Goal: Register for event/course

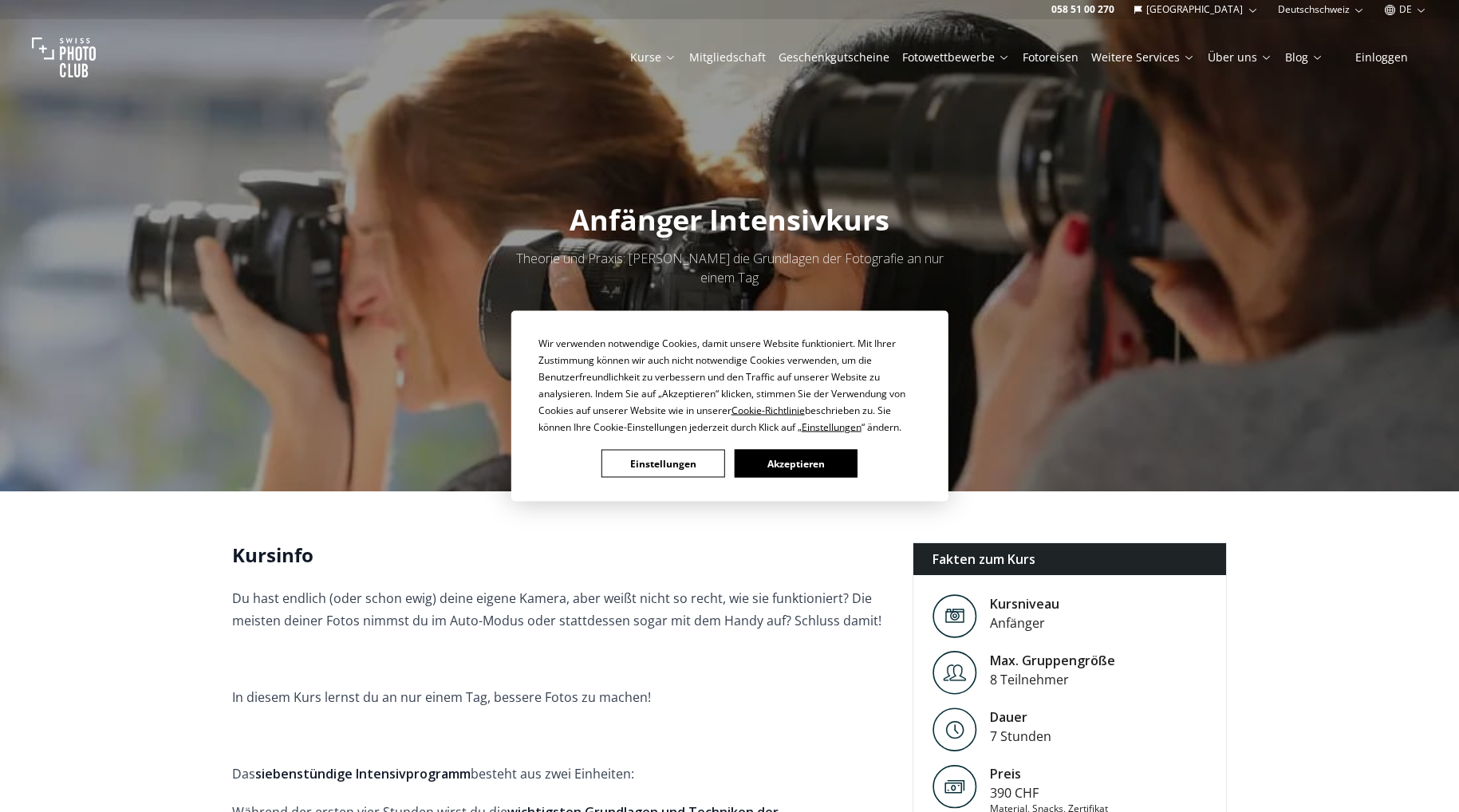
click at [701, 469] on button "Einstellungen" at bounding box center [663, 464] width 123 height 28
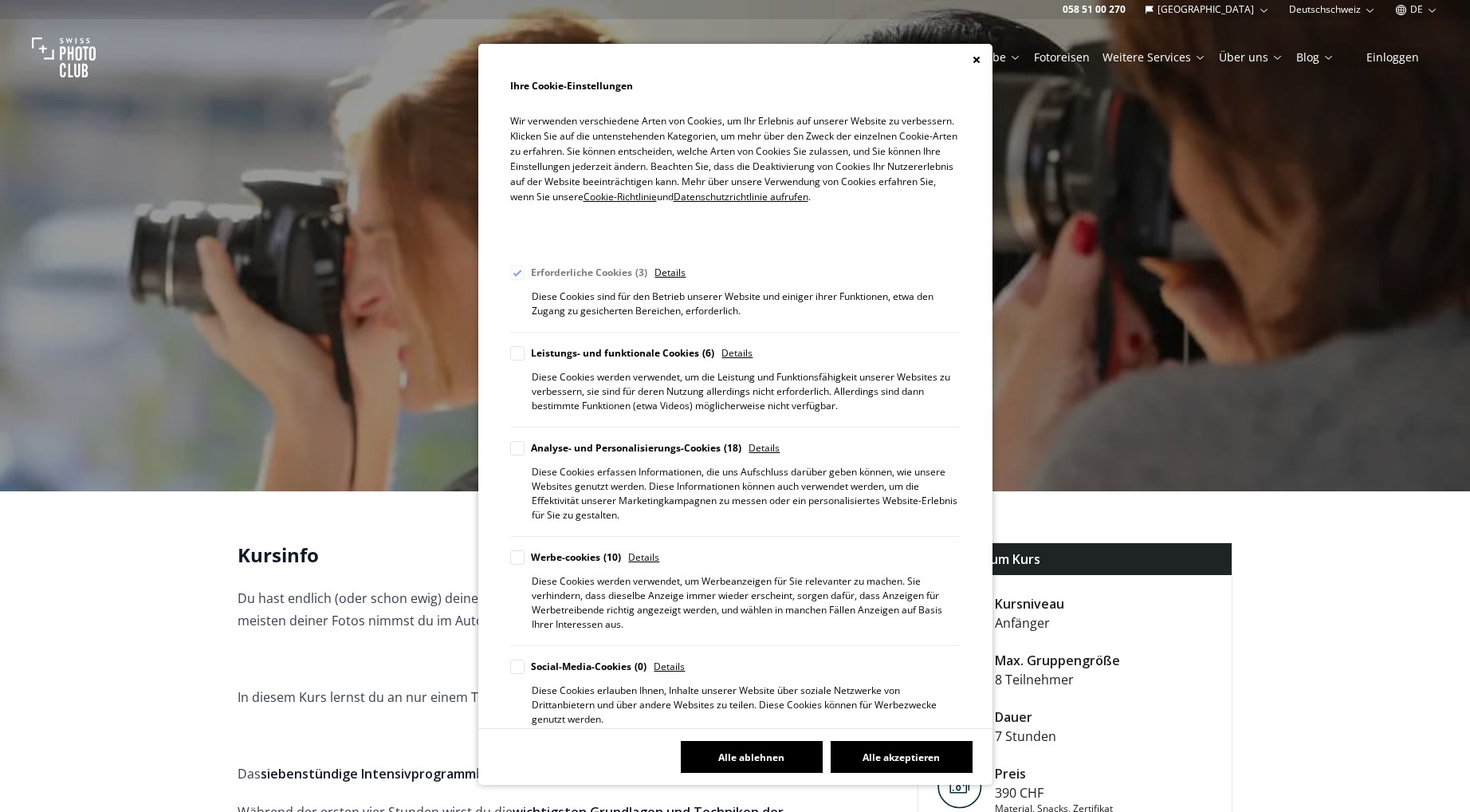
click at [756, 756] on button "Alle ablehnen" at bounding box center [752, 756] width 142 height 32
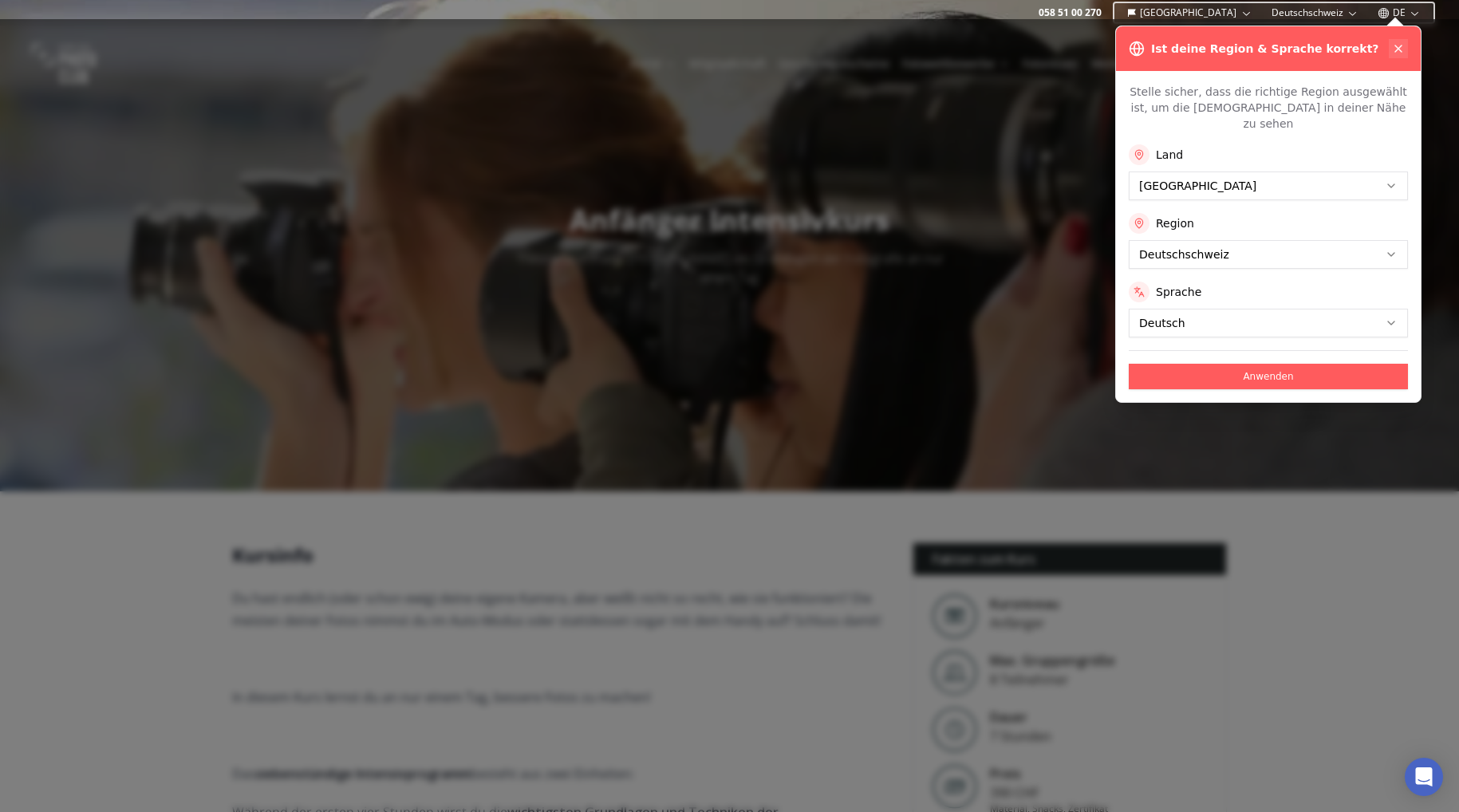
click at [1396, 44] on icon at bounding box center [1398, 48] width 13 height 13
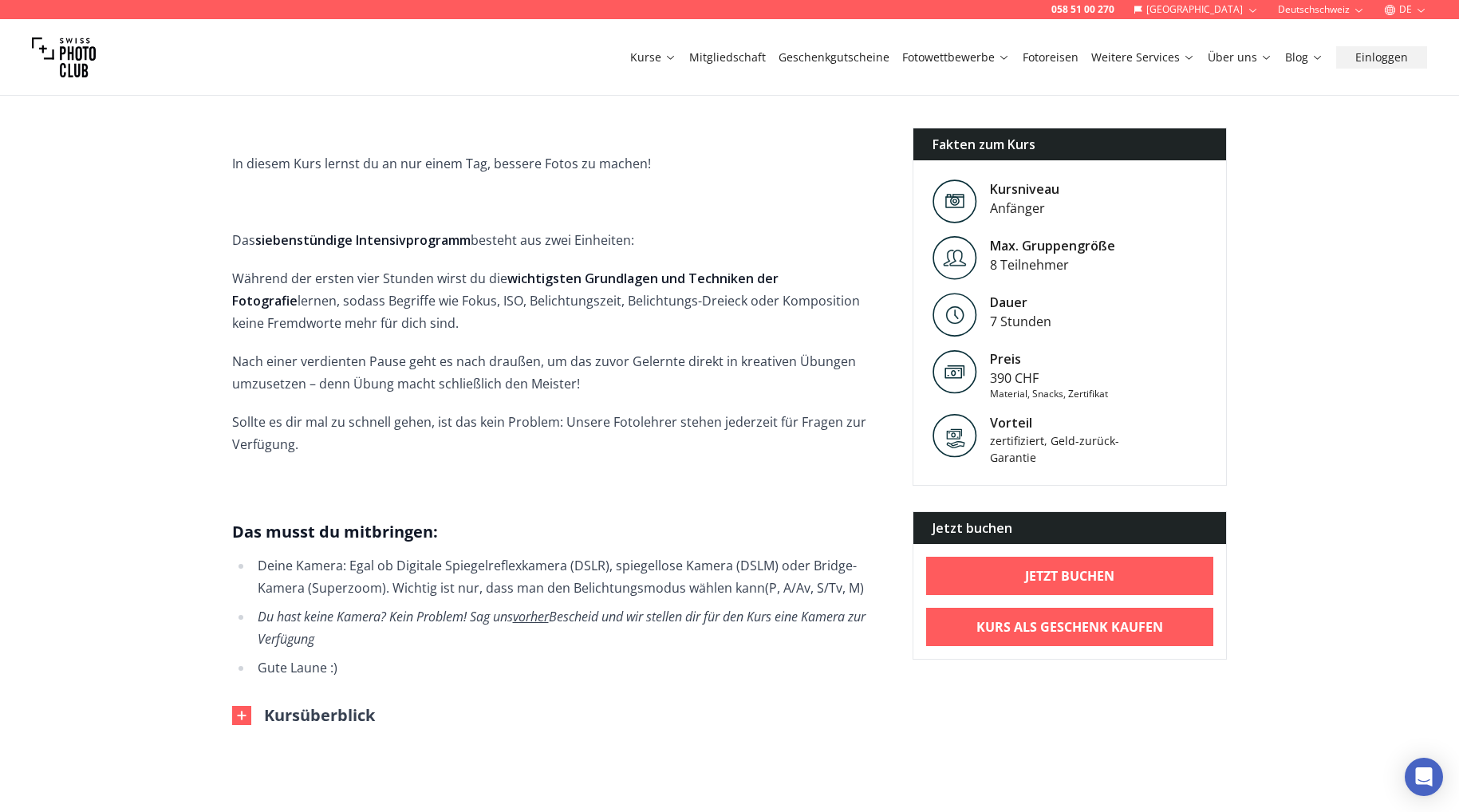
scroll to position [558, 0]
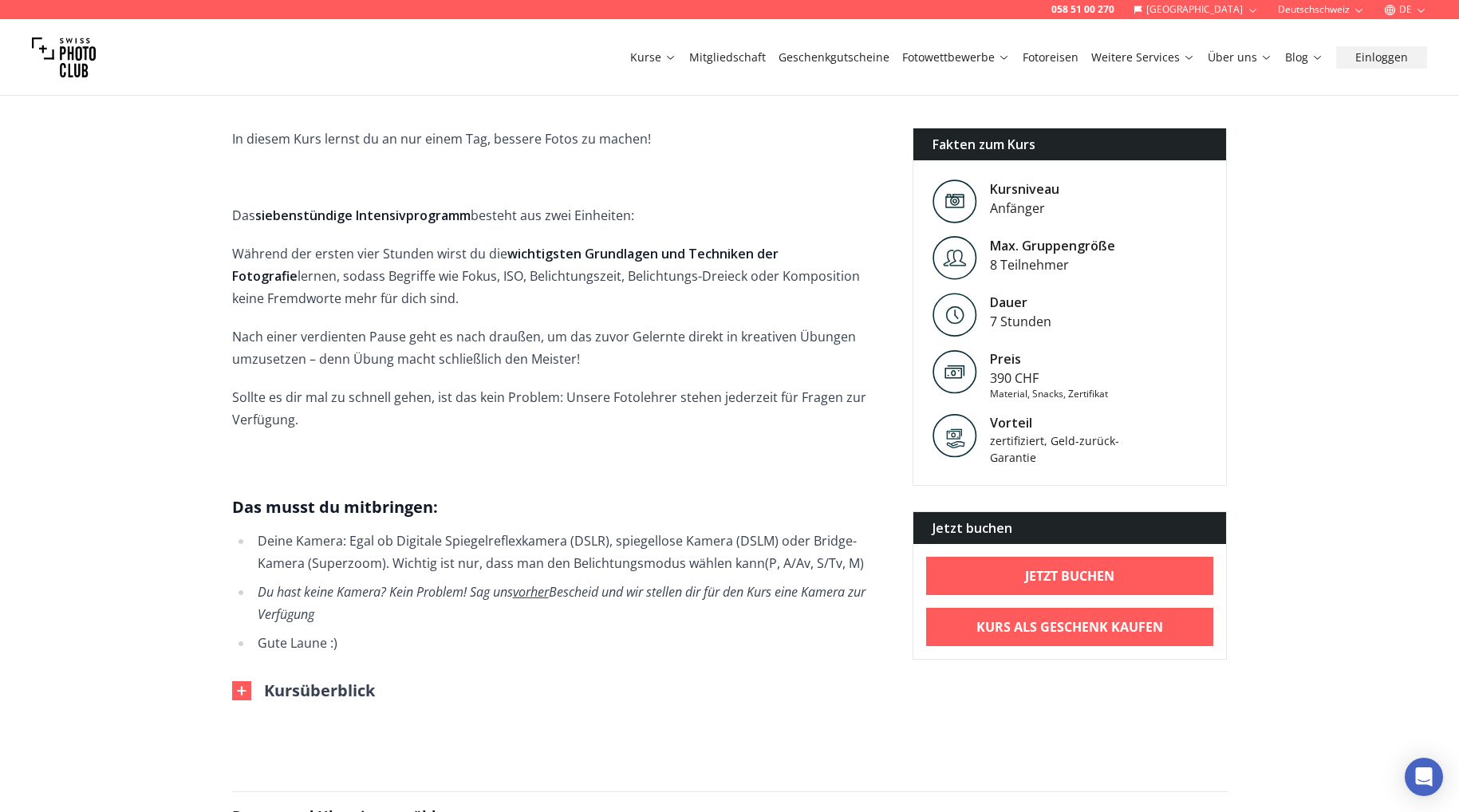
click at [348, 679] on button "Kursüberblick" at bounding box center [304, 690] width 143 height 22
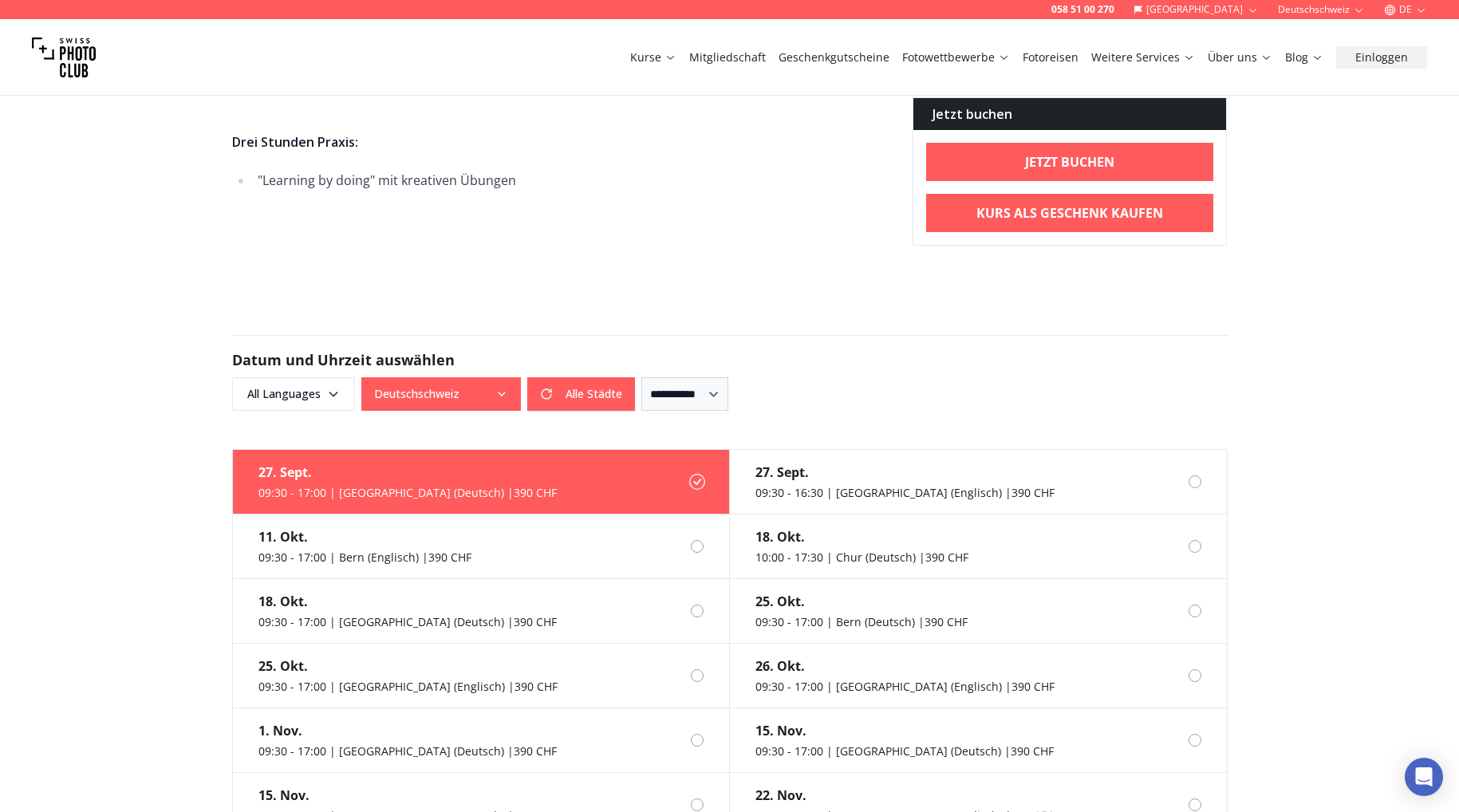
scroll to position [1754, 0]
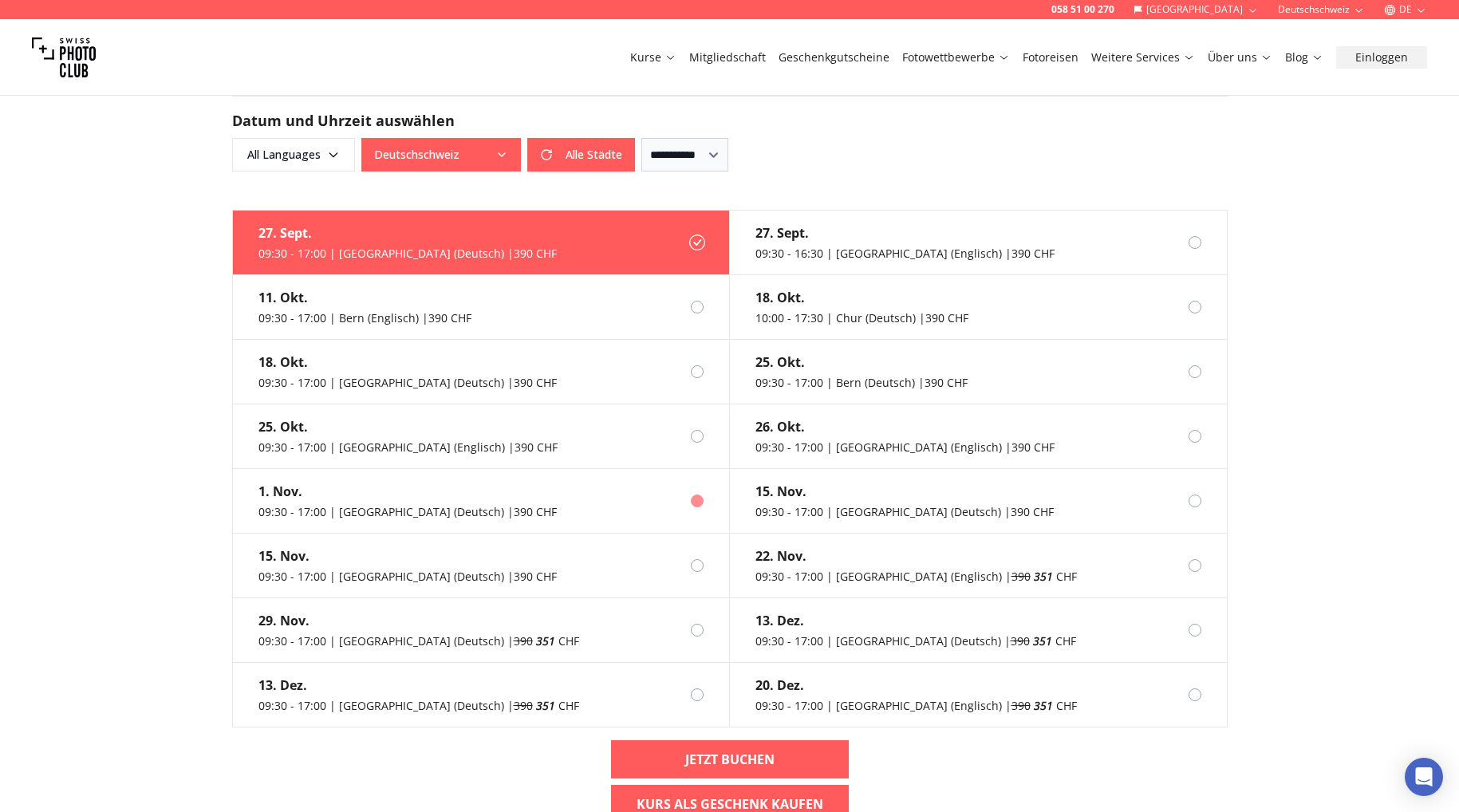
click at [698, 494] on div at bounding box center [697, 501] width 13 height 13
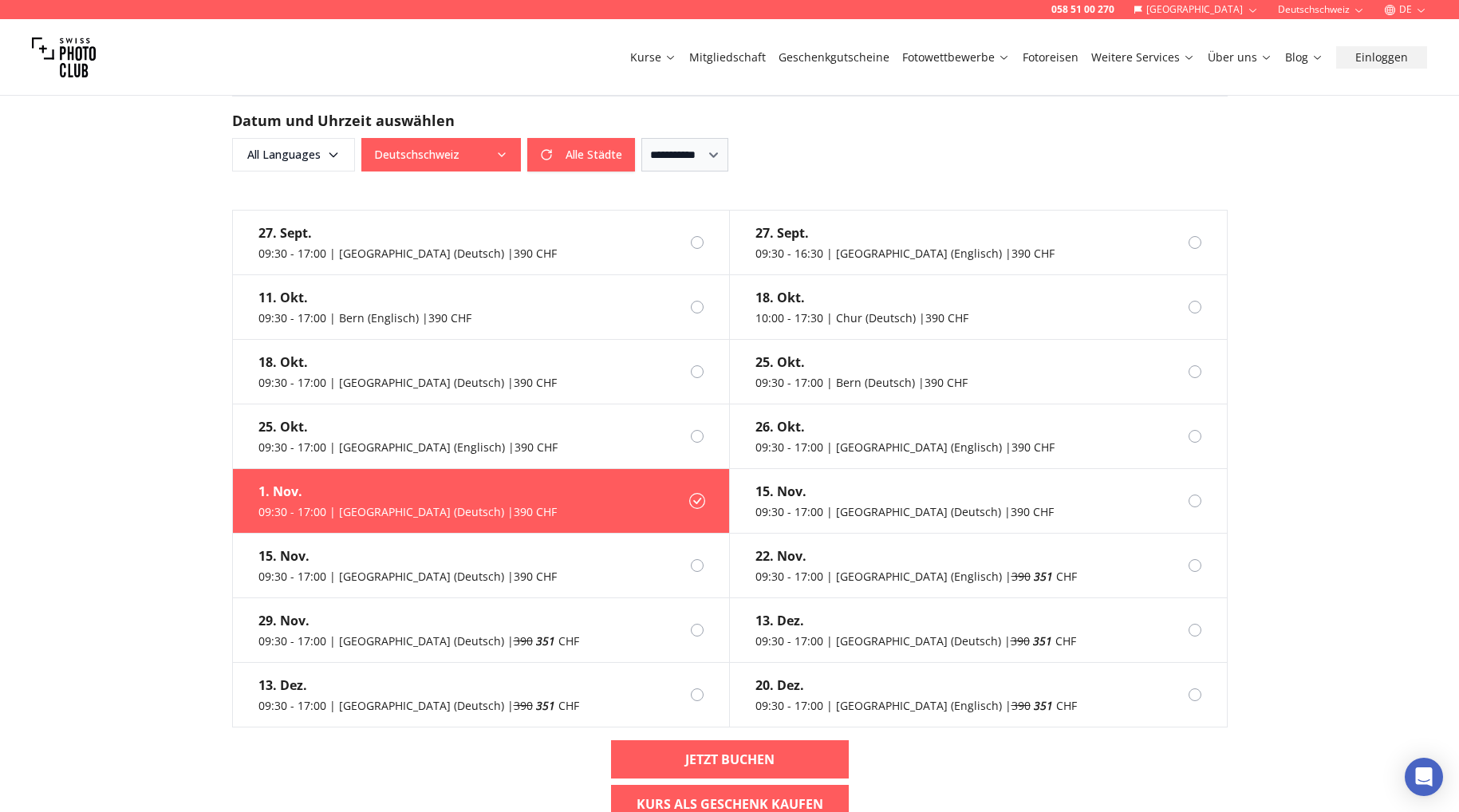
click at [698, 492] on icon at bounding box center [696, 500] width 16 height 16
click at [695, 492] on icon at bounding box center [696, 500] width 16 height 16
click at [689, 541] on label "[DATE] 09:30 - 17:00 | [GEOGRAPHIC_DATA] (Deutsch) | 390 CHF" at bounding box center [481, 566] width 497 height 65
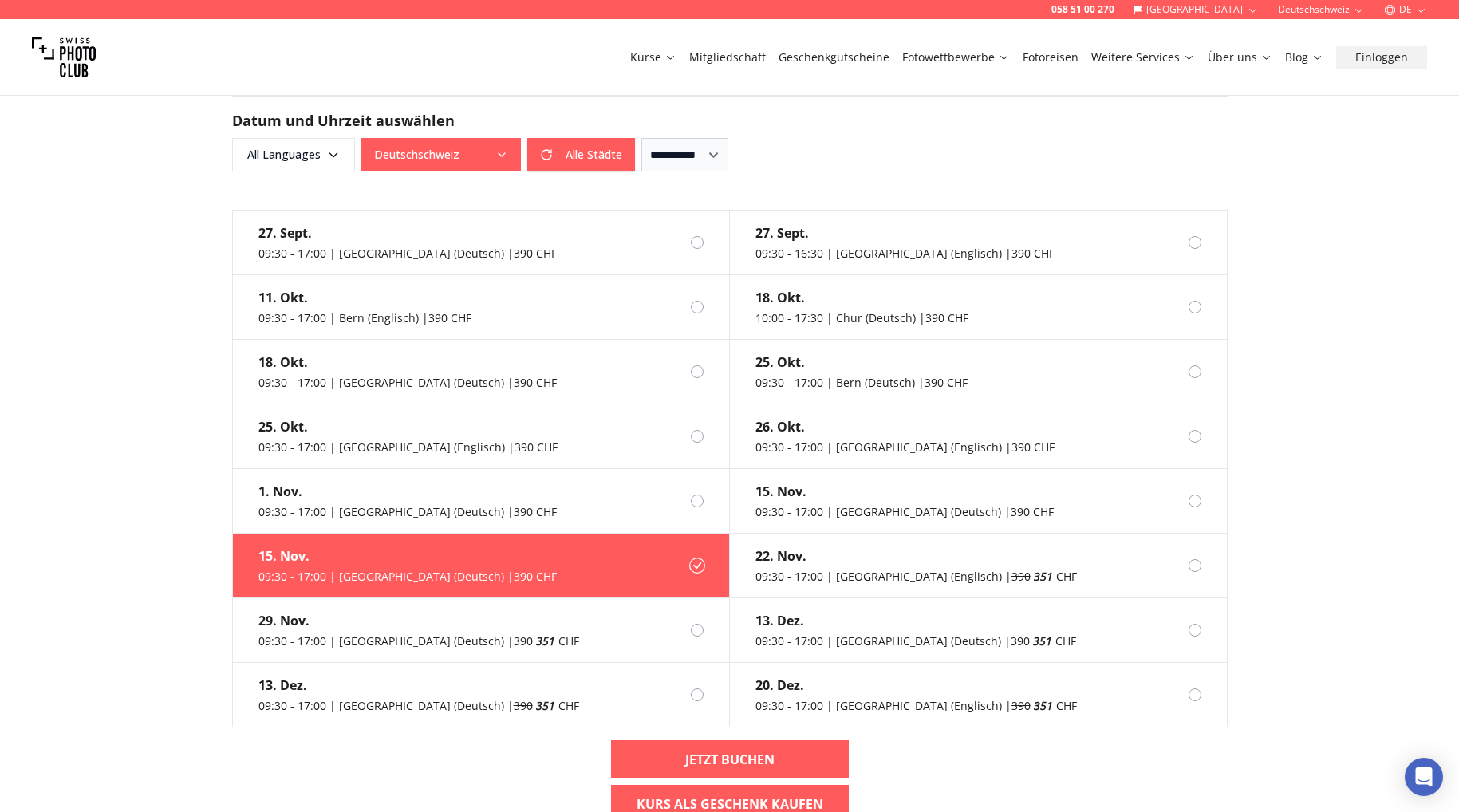
click at [65, 528] on div "058 51 00 270 Schweiz Deutschschweiz DE Kurse Mitgliedschaft Geschenkgutscheine…" at bounding box center [730, 226] width 1459 height 3961
